Goal: Use online tool/utility: Utilize a website feature to perform a specific function

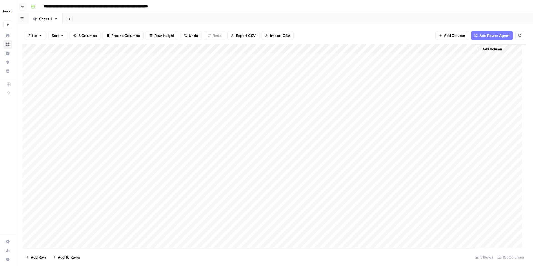
click at [230, 121] on div "Add Column" at bounding box center [275, 146] width 504 height 204
click at [230, 143] on div "Add Column" at bounding box center [275, 146] width 504 height 204
click at [223, 128] on div "Add Column" at bounding box center [275, 146] width 504 height 204
click at [467, 78] on div "Add Column" at bounding box center [275, 146] width 504 height 204
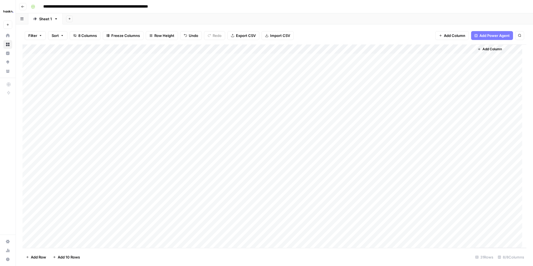
click at [278, 104] on div "Add Column" at bounding box center [275, 146] width 504 height 204
click at [273, 114] on div "Add Column" at bounding box center [275, 146] width 504 height 204
click at [163, 77] on div "Add Column" at bounding box center [275, 146] width 504 height 204
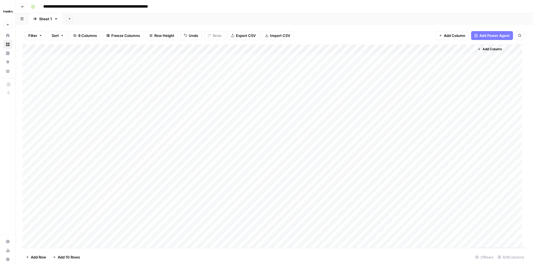
click at [161, 88] on div "Add Column" at bounding box center [275, 146] width 504 height 204
click at [161, 95] on div "Add Column" at bounding box center [275, 146] width 504 height 204
click at [161, 104] on div "Add Column" at bounding box center [275, 146] width 504 height 204
click at [206, 126] on div "Add Column" at bounding box center [275, 146] width 504 height 204
click at [288, 76] on div "Add Column" at bounding box center [275, 146] width 504 height 204
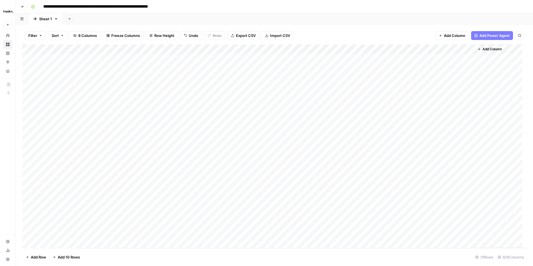
click at [288, 76] on div "Add Column" at bounding box center [275, 146] width 504 height 204
click at [287, 88] on div "Add Column" at bounding box center [275, 146] width 504 height 204
click at [222, 88] on div "Add Column" at bounding box center [275, 146] width 504 height 204
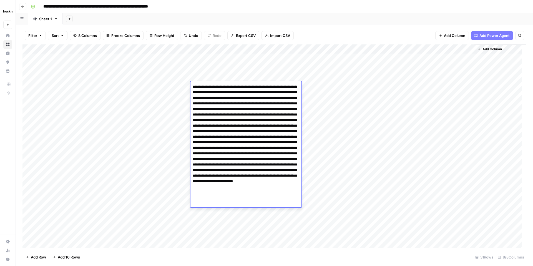
click at [211, 225] on div "Add Column" at bounding box center [275, 146] width 504 height 204
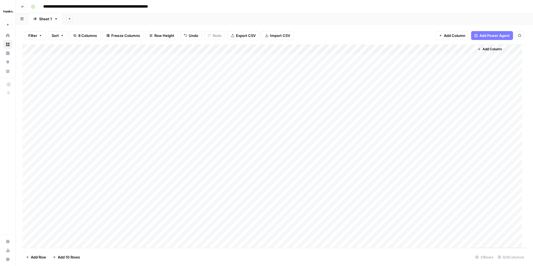
click at [211, 132] on div "Add Column" at bounding box center [275, 146] width 504 height 204
click at [466, 96] on div "Add Column" at bounding box center [275, 146] width 504 height 204
click at [469, 96] on div "Add Column" at bounding box center [275, 146] width 504 height 204
click at [469, 87] on div "Add Column" at bounding box center [275, 146] width 504 height 204
click at [458, 128] on div "Add Column" at bounding box center [275, 146] width 504 height 204
